Goal: Check status: Check status

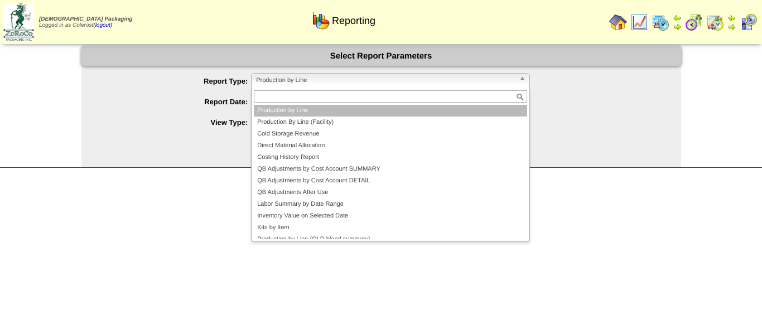
click at [365, 83] on span "Production by Line" at bounding box center [385, 80] width 259 height 13
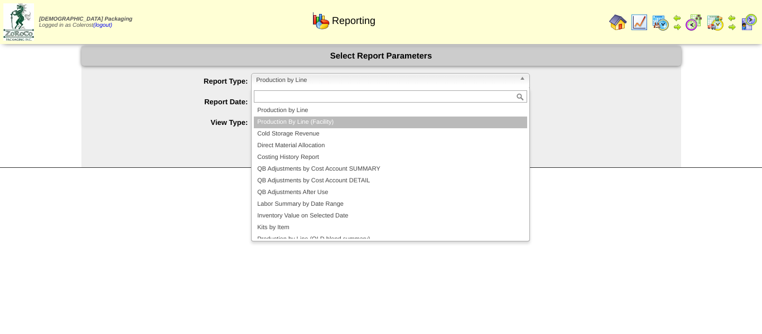
click at [313, 125] on li "Production By Line (Facility)" at bounding box center [390, 123] width 273 height 12
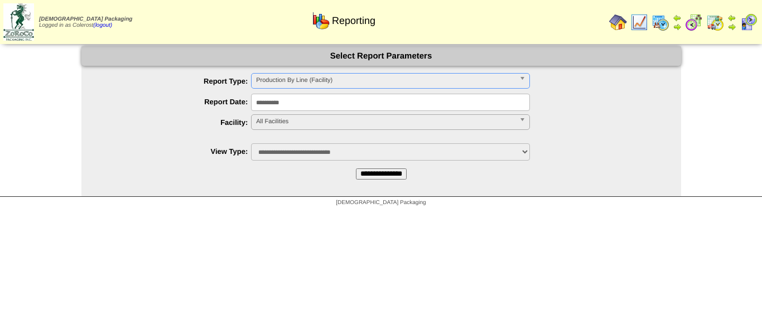
click at [307, 125] on span "All Facilities" at bounding box center [385, 121] width 259 height 13
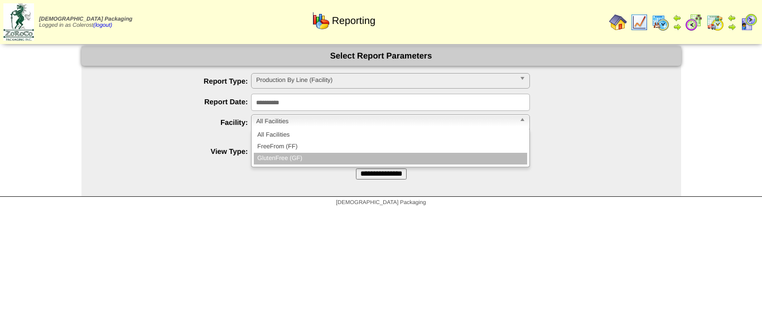
click at [306, 156] on li "GlutenFree (GF)" at bounding box center [390, 159] width 273 height 12
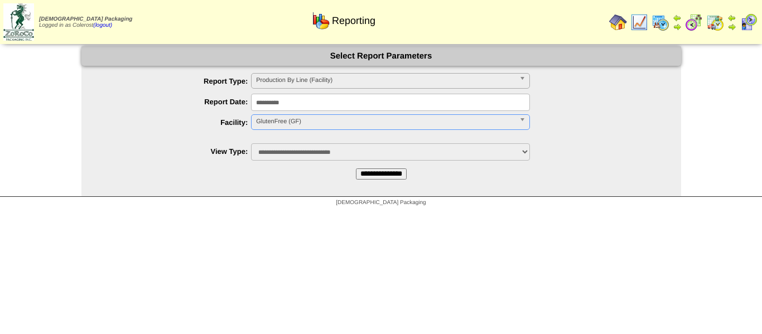
click at [384, 173] on input "**********" at bounding box center [381, 173] width 51 height 11
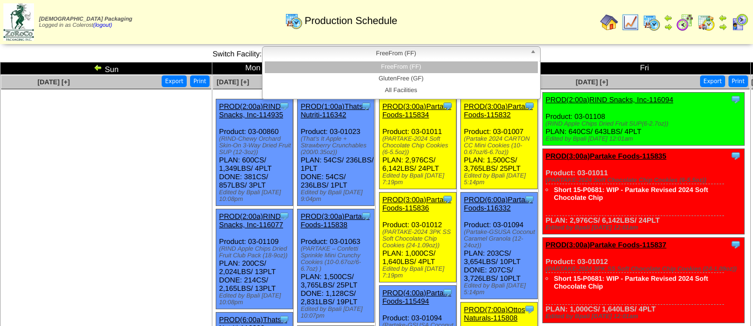
click at [423, 54] on span "FreeFrom (FF)" at bounding box center [396, 53] width 259 height 13
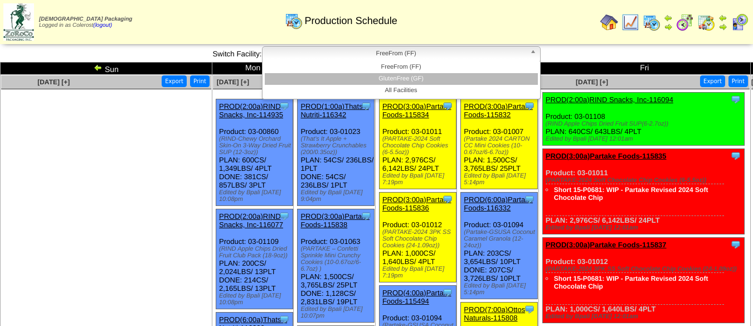
click at [412, 78] on li "GlutenFree (GF)" at bounding box center [401, 79] width 273 height 12
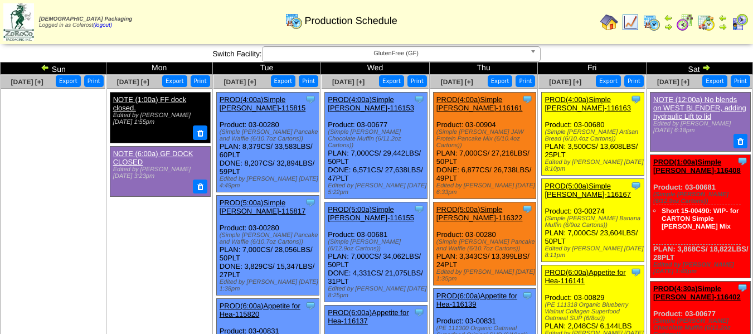
click at [409, 62] on td "Wed" at bounding box center [375, 68] width 109 height 12
click at [414, 56] on span "GlutenFree (GF)" at bounding box center [396, 53] width 259 height 13
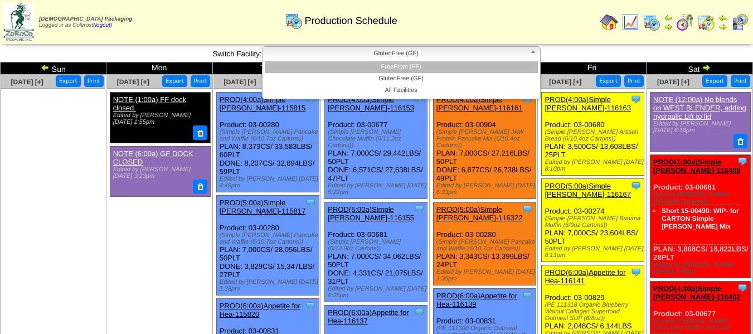
click at [407, 70] on li "FreeFrom (FF)" at bounding box center [401, 67] width 273 height 12
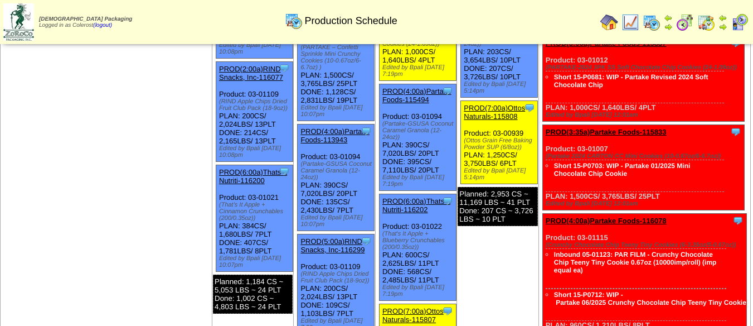
scroll to position [167, 0]
